Goal: Share content: Share content

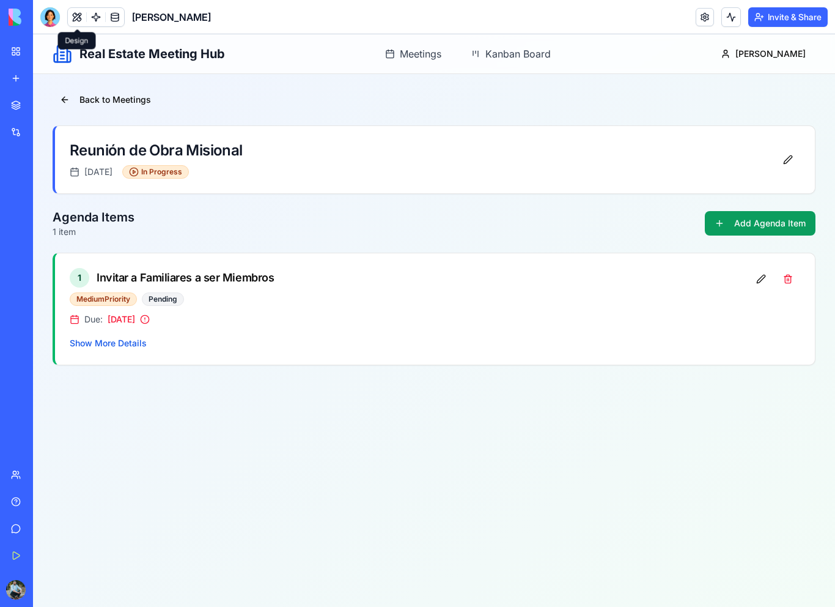
click at [76, 18] on button at bounding box center [77, 17] width 18 height 18
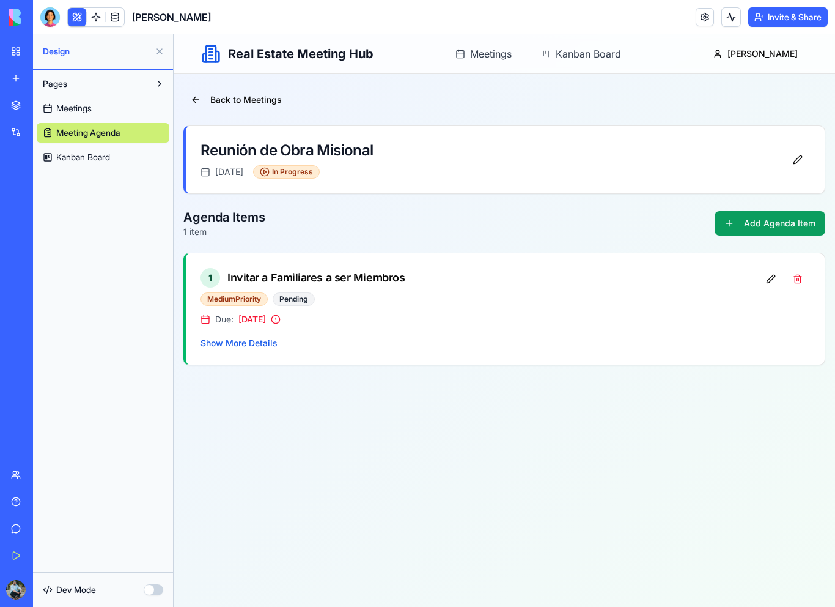
click at [21, 55] on link "My Workspace" at bounding box center [28, 51] width 49 height 24
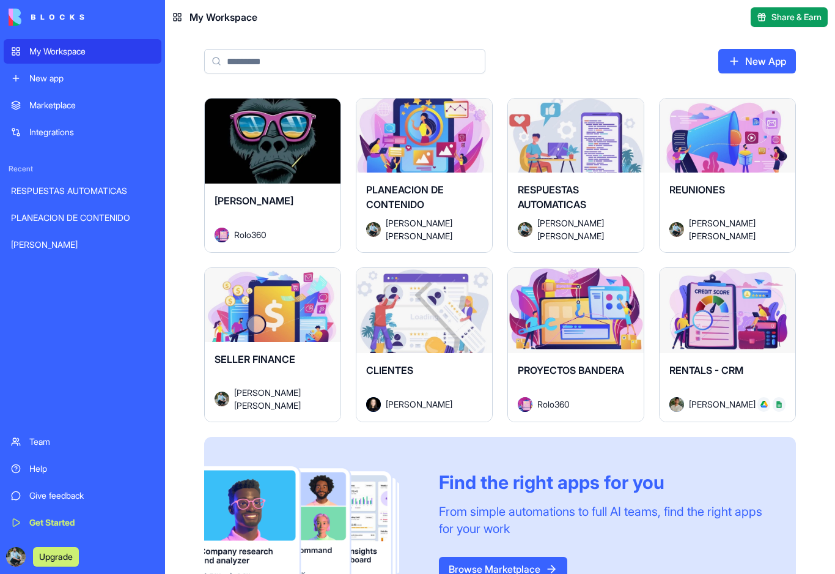
click at [418, 356] on div "CLIENTES [PERSON_NAME]" at bounding box center [424, 387] width 136 height 68
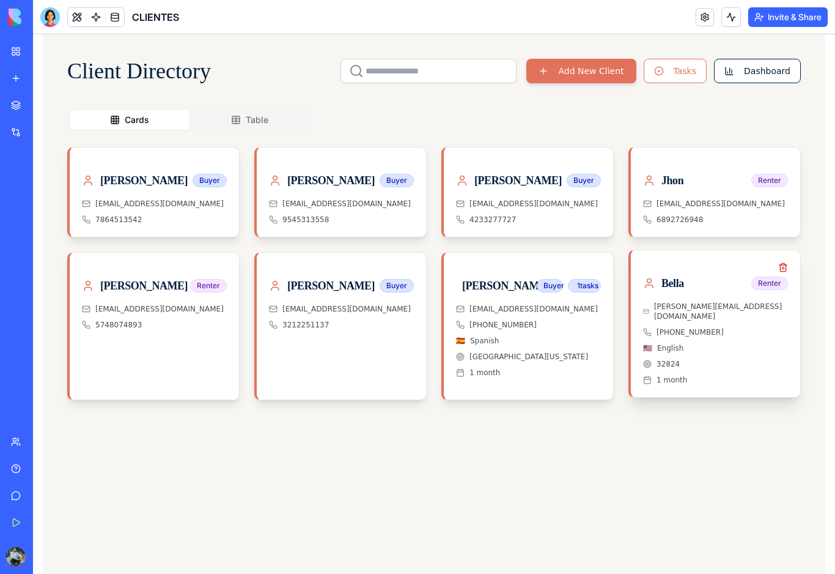
click at [716, 298] on div "[PERSON_NAME]" at bounding box center [715, 288] width 145 height 27
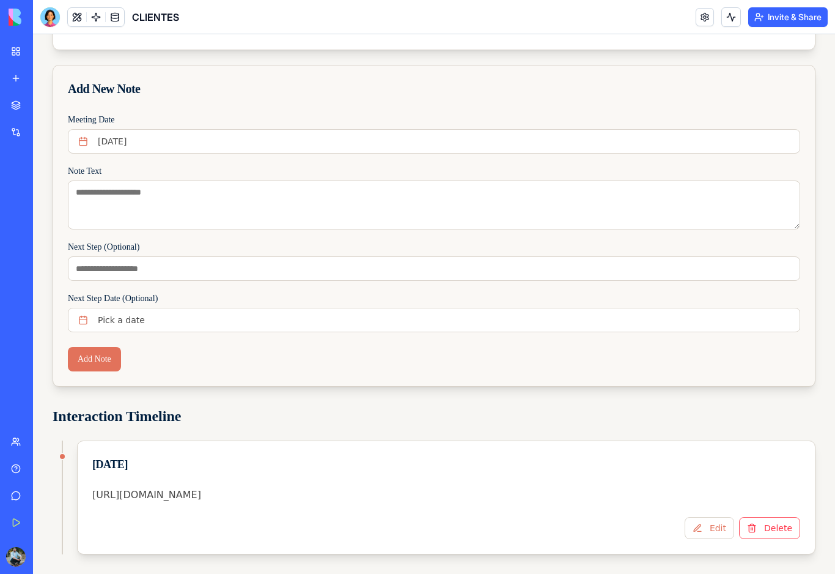
scroll to position [230, 0]
click at [366, 495] on p "[URL][DOMAIN_NAME]" at bounding box center [446, 494] width 708 height 15
drag, startPoint x: 366, startPoint y: 495, endPoint x: 82, endPoint y: 494, distance: 284.3
click at [82, 494] on div "[URL][DOMAIN_NAME]" at bounding box center [446, 501] width 737 height 29
copy p "[URL][DOMAIN_NAME]"
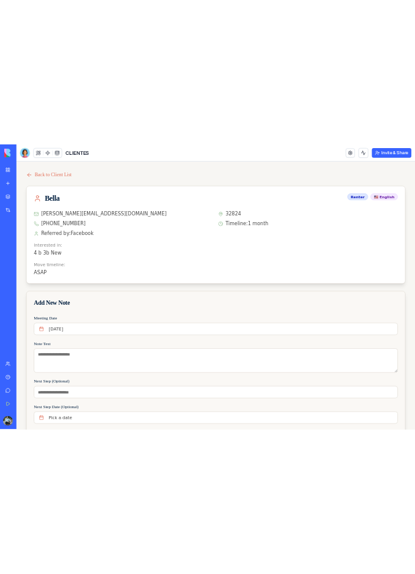
scroll to position [0, 0]
